Goal: Task Accomplishment & Management: Use online tool/utility

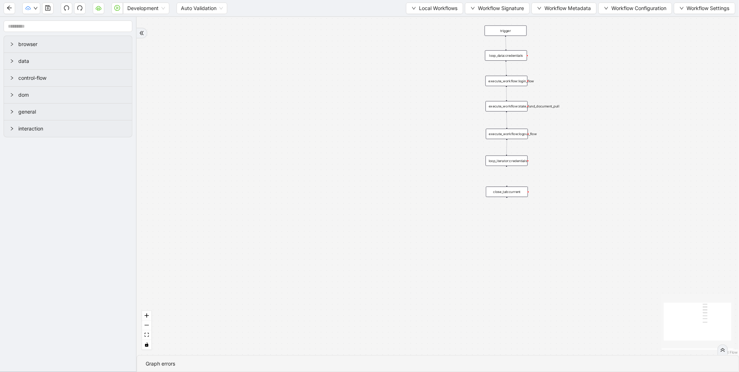
click at [664, 119] on div "trigger execute_workflow:login_flow execute_workflow:state_fund_document_pull c…" at bounding box center [438, 186] width 602 height 338
click at [145, 6] on span "Development" at bounding box center [146, 8] width 38 height 11
click at [143, 34] on div "Production" at bounding box center [146, 34] width 35 height 8
click at [579, 148] on div "trigger execute_workflow:login_flow execute_workflow:state_fund_document_pull c…" at bounding box center [438, 186] width 602 height 338
click at [118, 9] on icon "play-circle" at bounding box center [117, 8] width 6 height 6
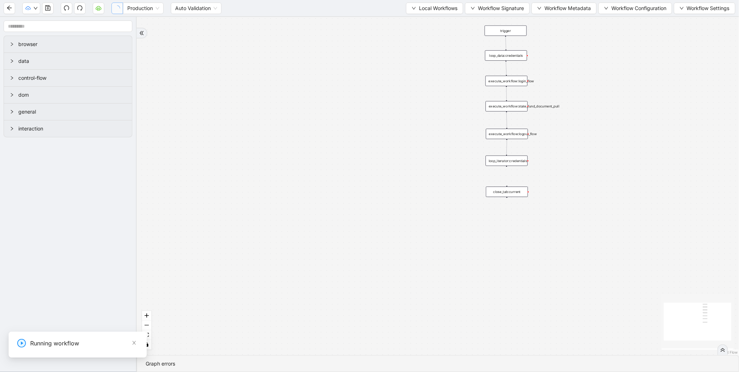
click at [163, 12] on span "Development" at bounding box center [146, 8] width 38 height 11
click at [152, 33] on div "Production" at bounding box center [146, 34] width 35 height 8
click at [117, 9] on icon "play-circle" at bounding box center [117, 7] width 2 height 3
